Goal: Find specific page/section: Find specific page/section

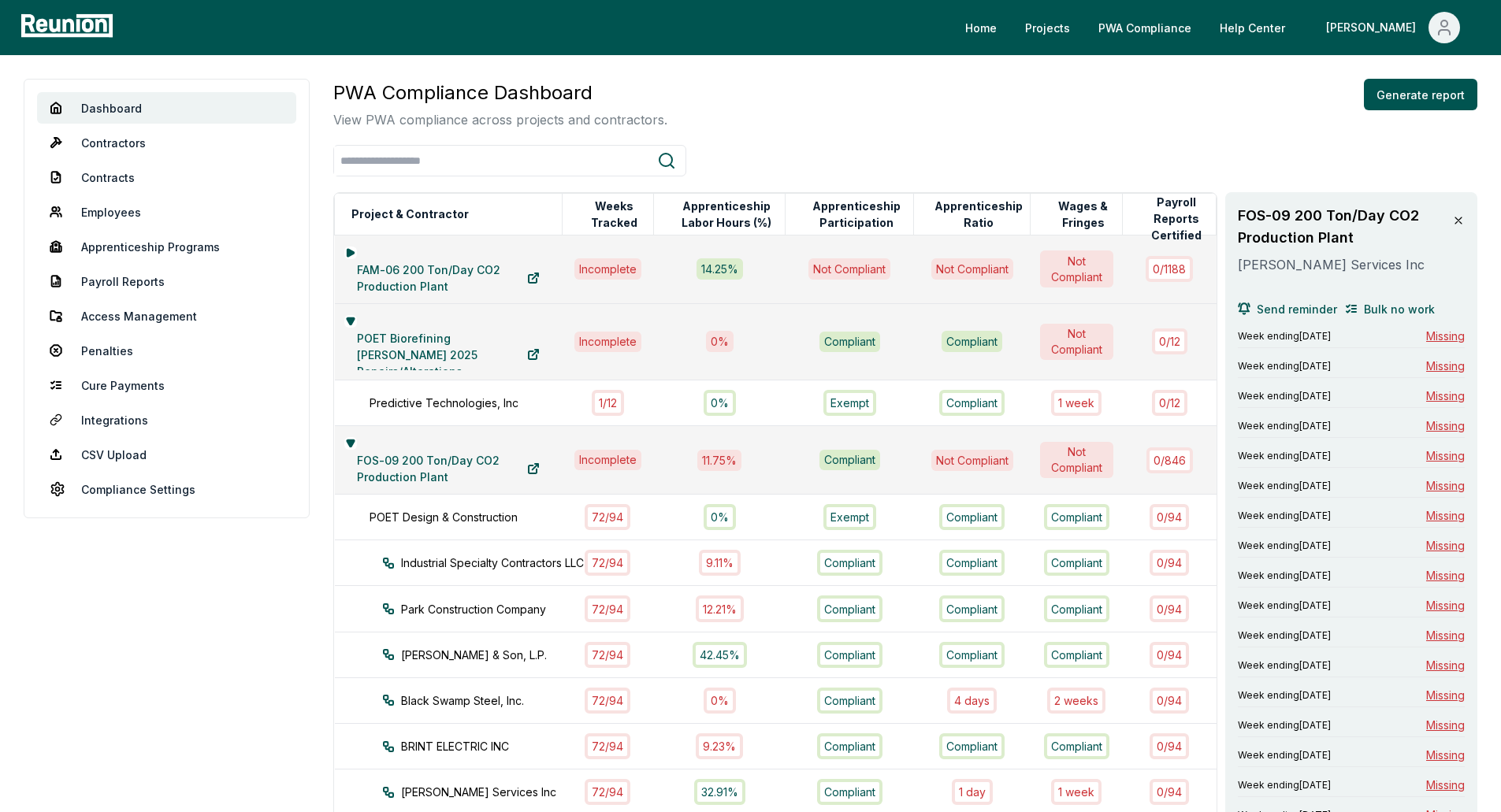
scroll to position [787, 0]
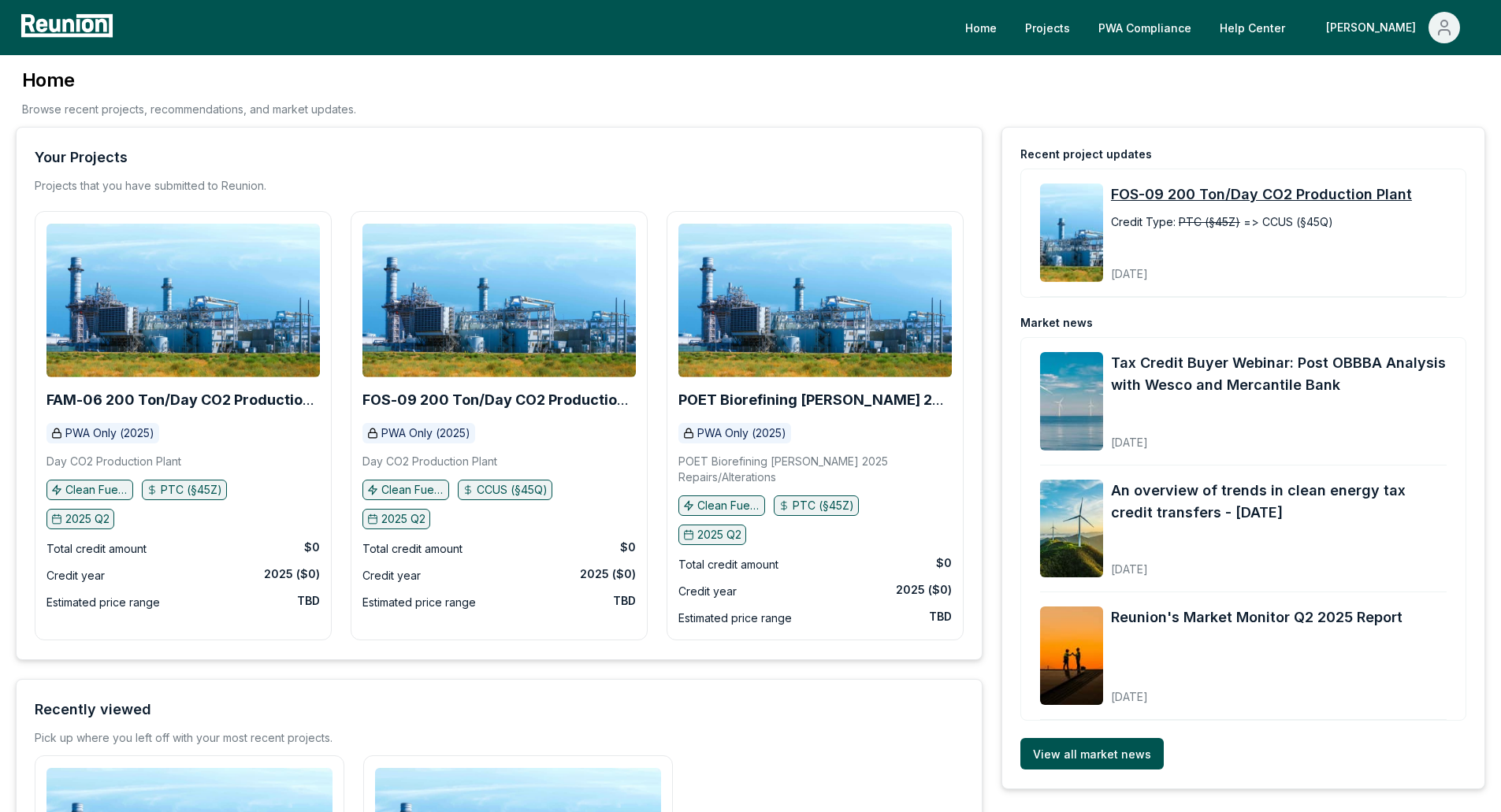
click at [1152, 184] on link "FOS-09 200 Ton/Day CO2 Production Plant" at bounding box center [1278, 194] width 335 height 22
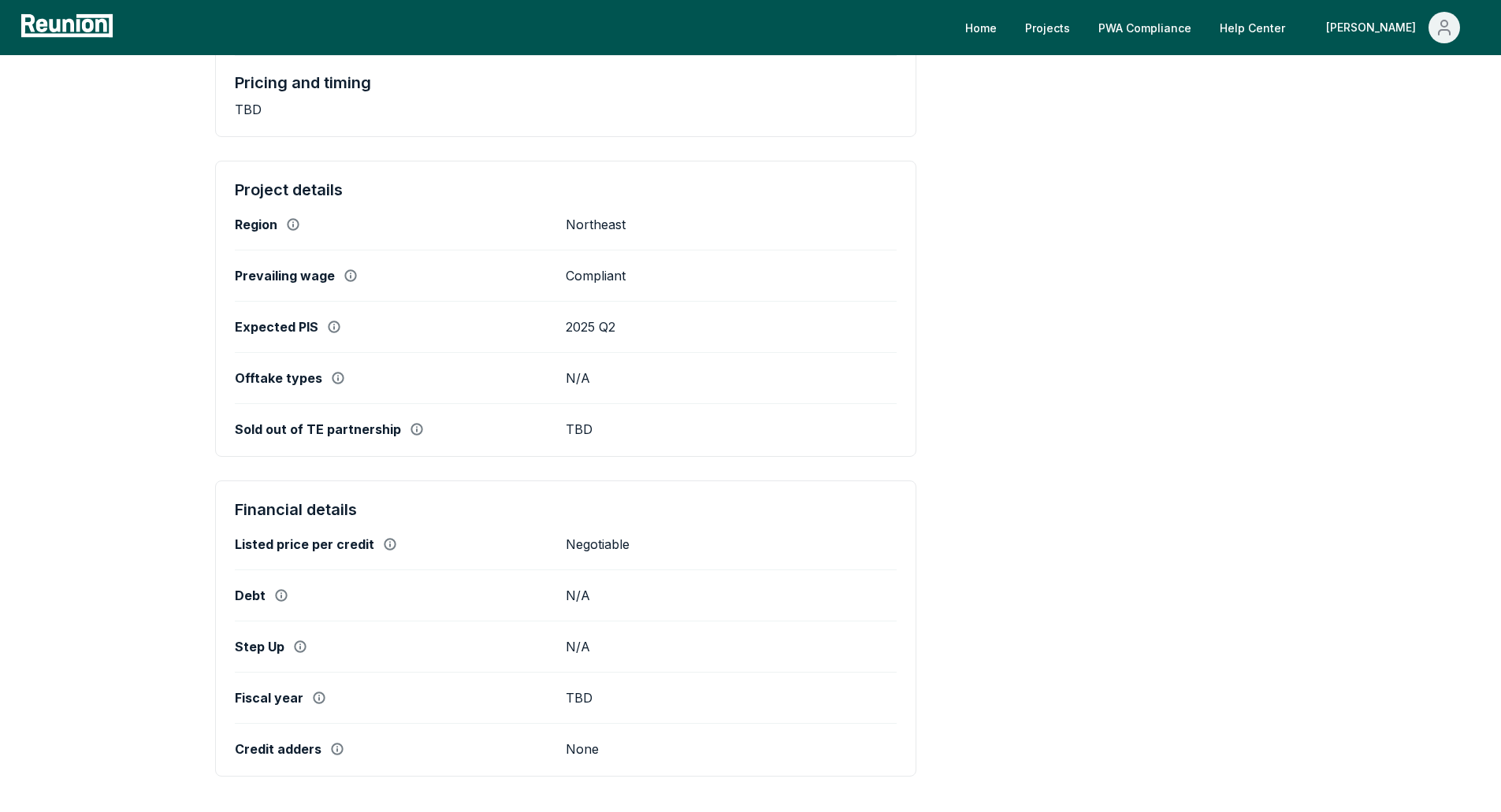
scroll to position [507, 0]
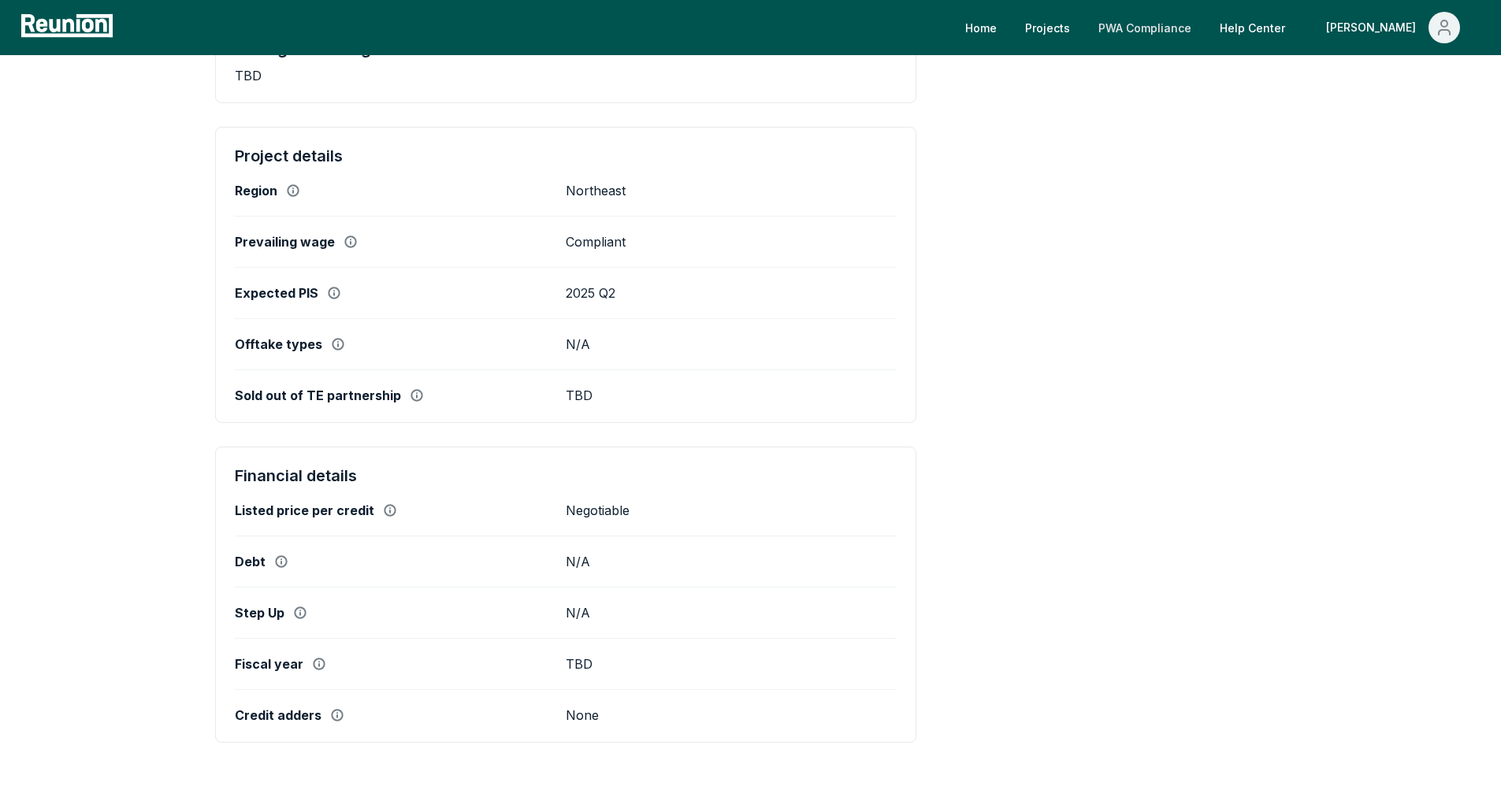
click at [1167, 24] on link "PWA Compliance" at bounding box center [1144, 27] width 118 height 32
